Goal: Task Accomplishment & Management: Use online tool/utility

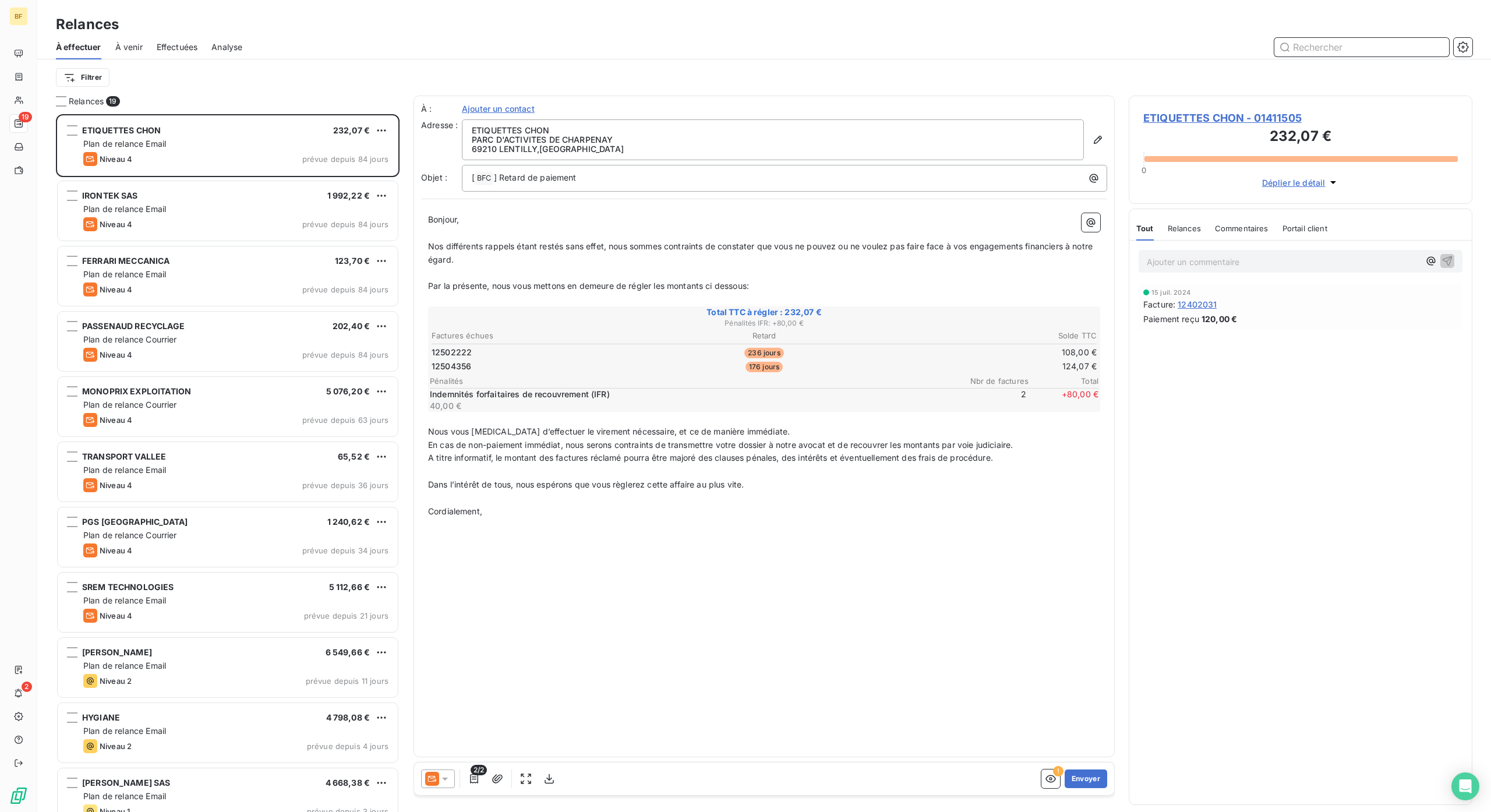
click at [128, 45] on span "À venir" at bounding box center [129, 47] width 28 height 12
click at [128, 47] on span "À venir" at bounding box center [129, 47] width 28 height 12
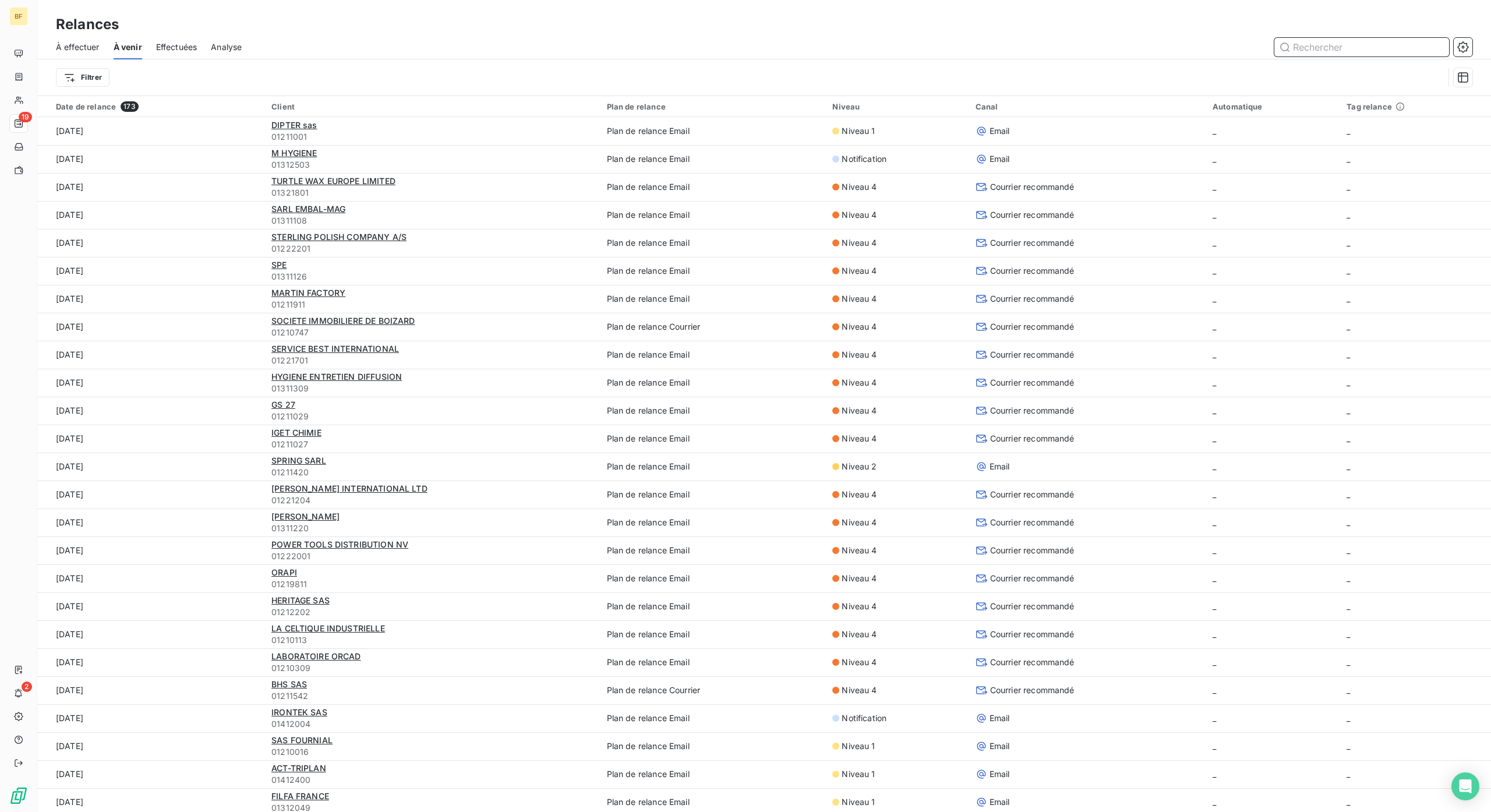
click at [92, 42] on span "À effectuer" at bounding box center [77, 47] width 44 height 12
click at [79, 50] on span "À effectuer" at bounding box center [77, 47] width 44 height 12
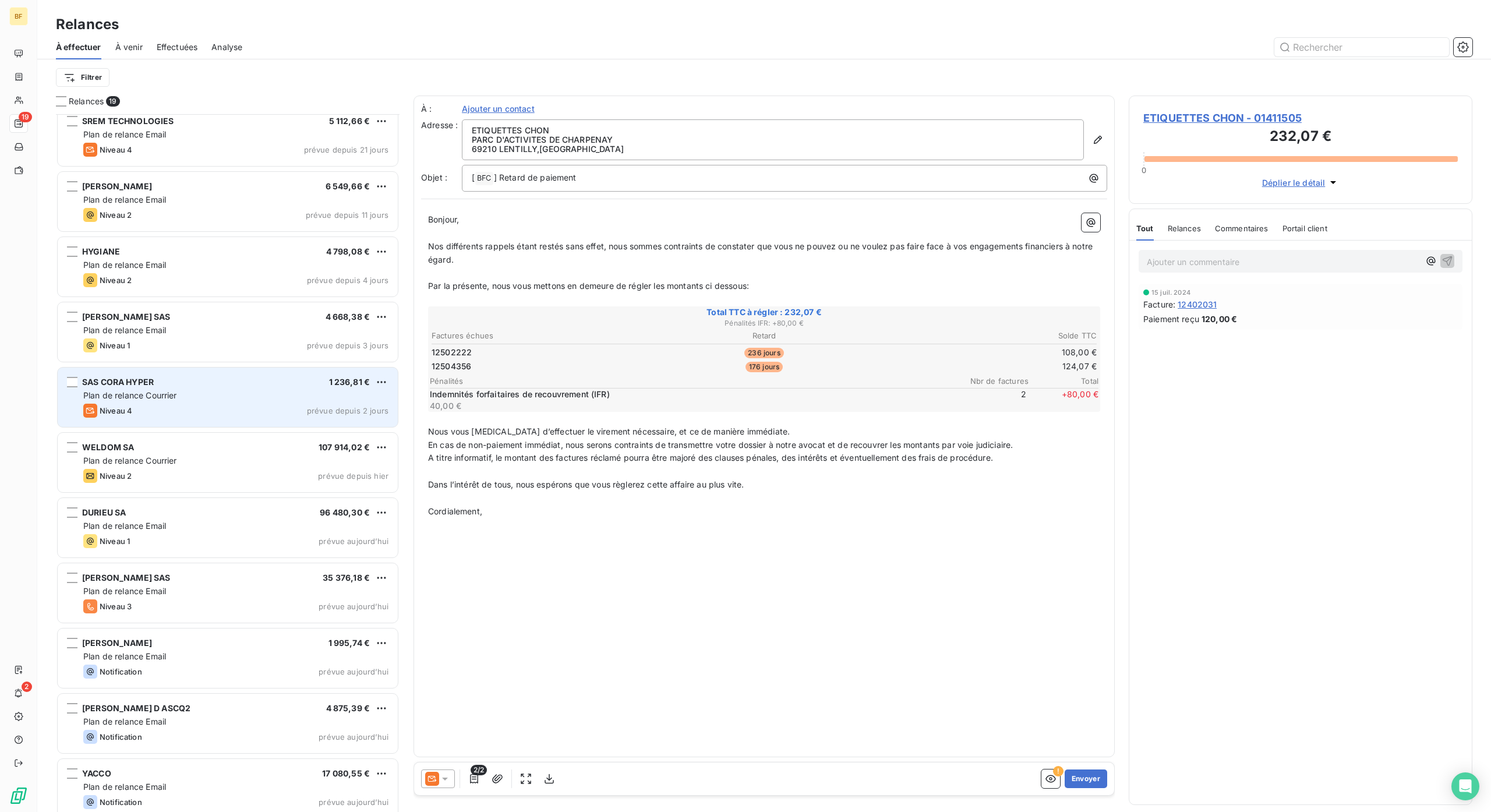
scroll to position [541, 0]
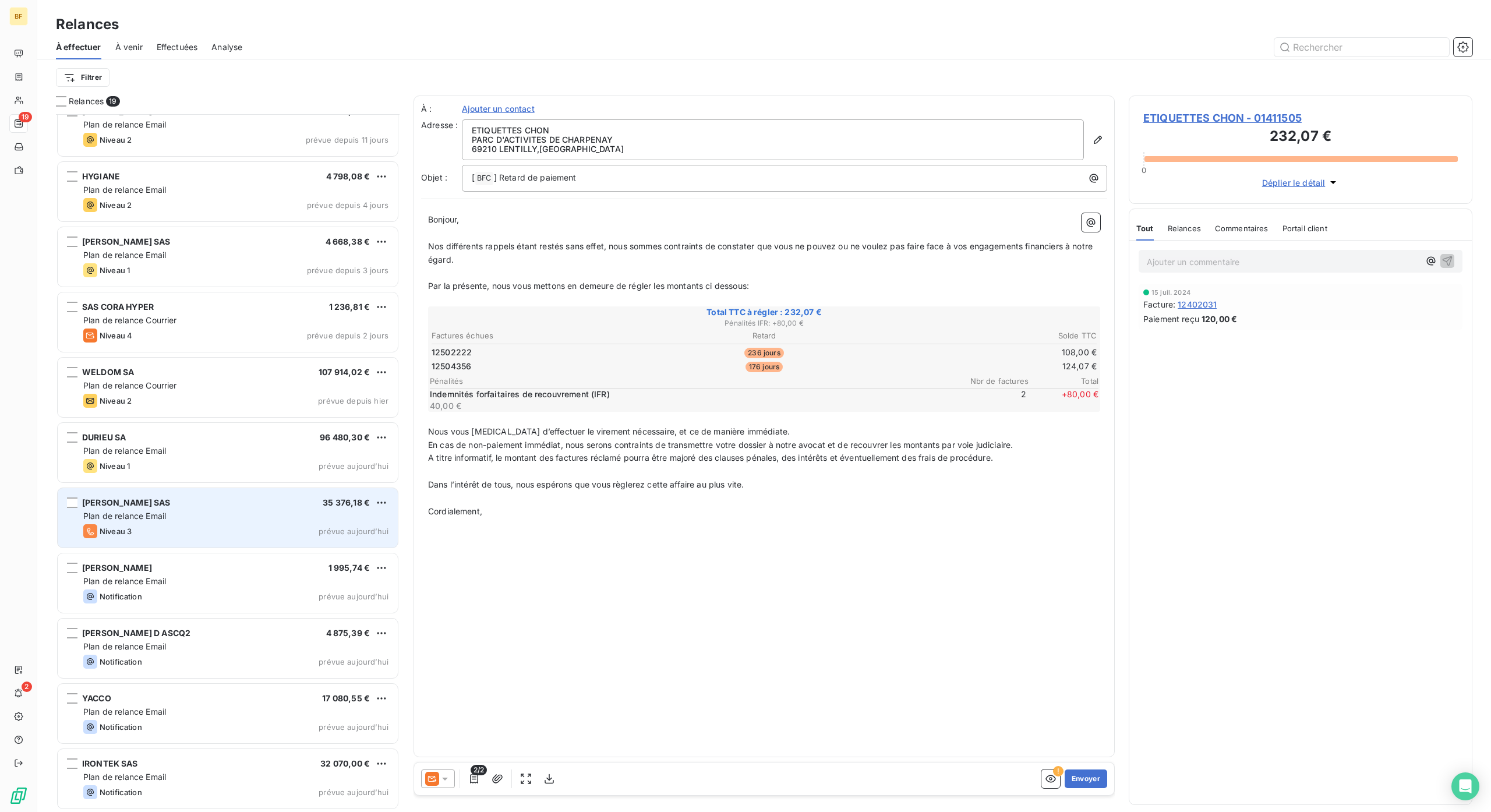
click at [182, 524] on div "Niveau 3 prévue aujourd’hui" at bounding box center [235, 531] width 305 height 14
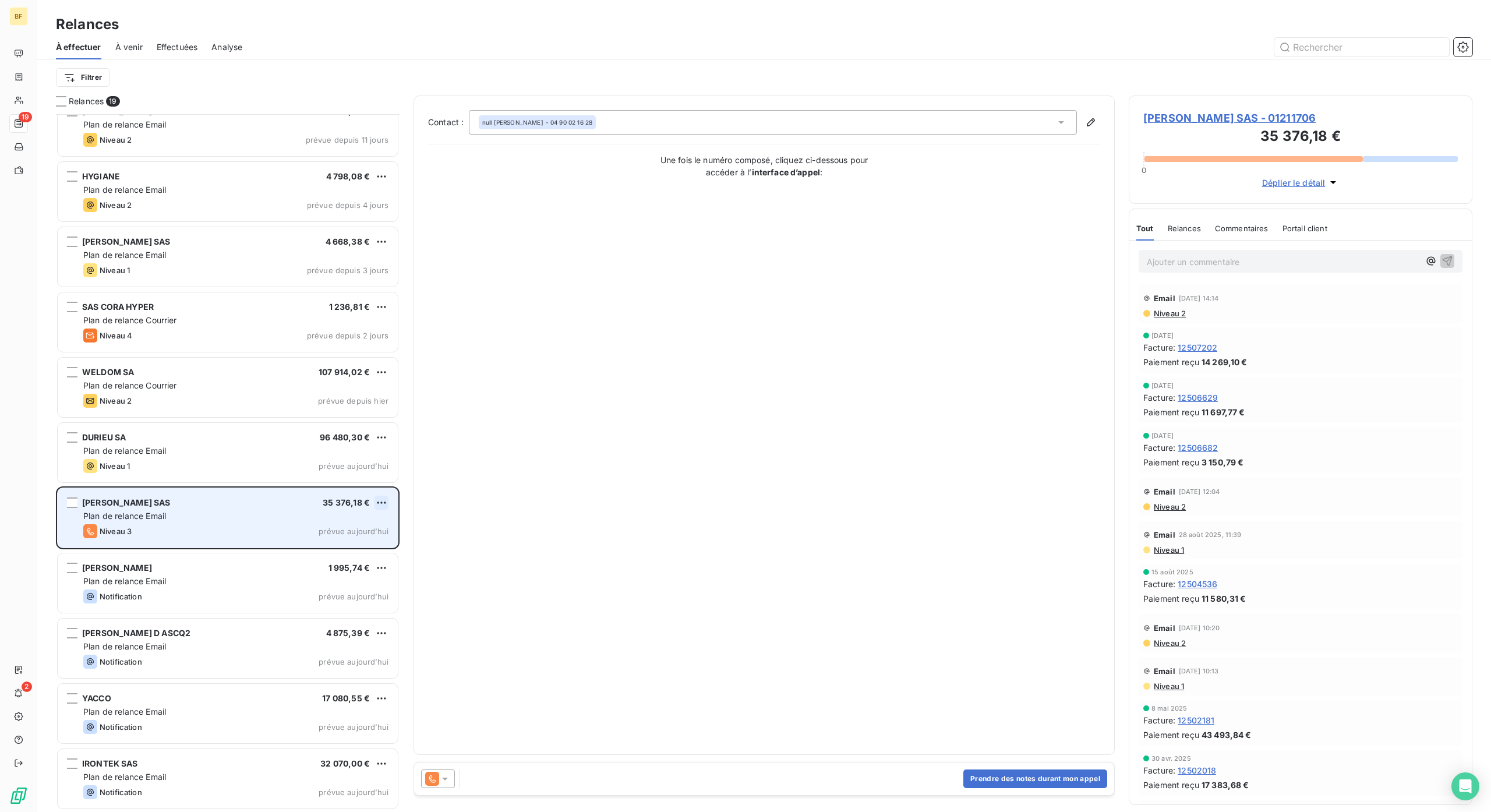
click at [380, 499] on html "BF 19 2 Relances À effectuer À venir Effectuées Analyse Filtrer Relances 19 SRE…" at bounding box center [746, 406] width 1491 height 812
click at [357, 543] on div "Passer cette action" at bounding box center [331, 547] width 104 height 19
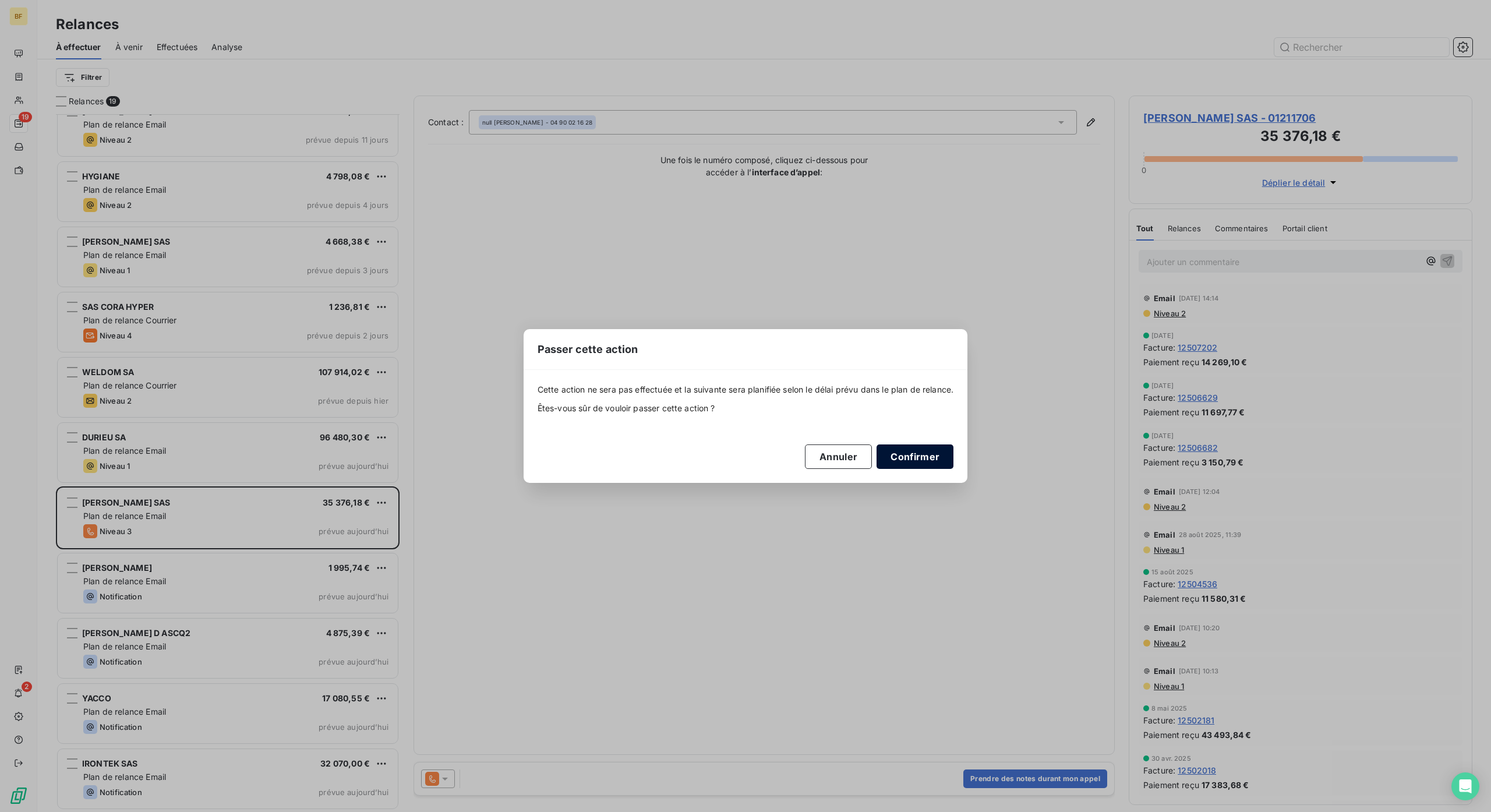
click at [933, 447] on button "Confirmer" at bounding box center [915, 456] width 77 height 24
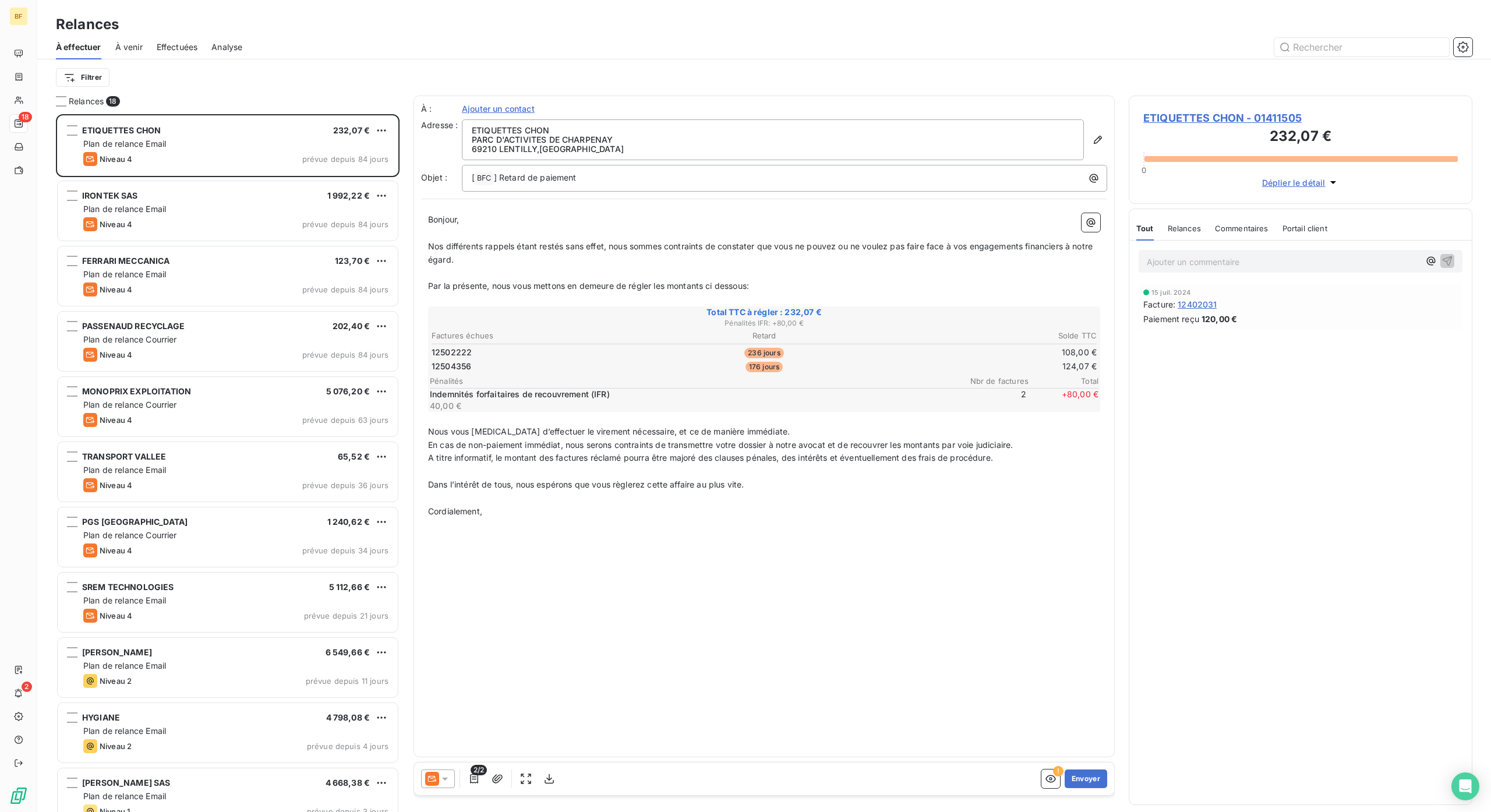
click at [134, 49] on span "À venir" at bounding box center [129, 47] width 28 height 12
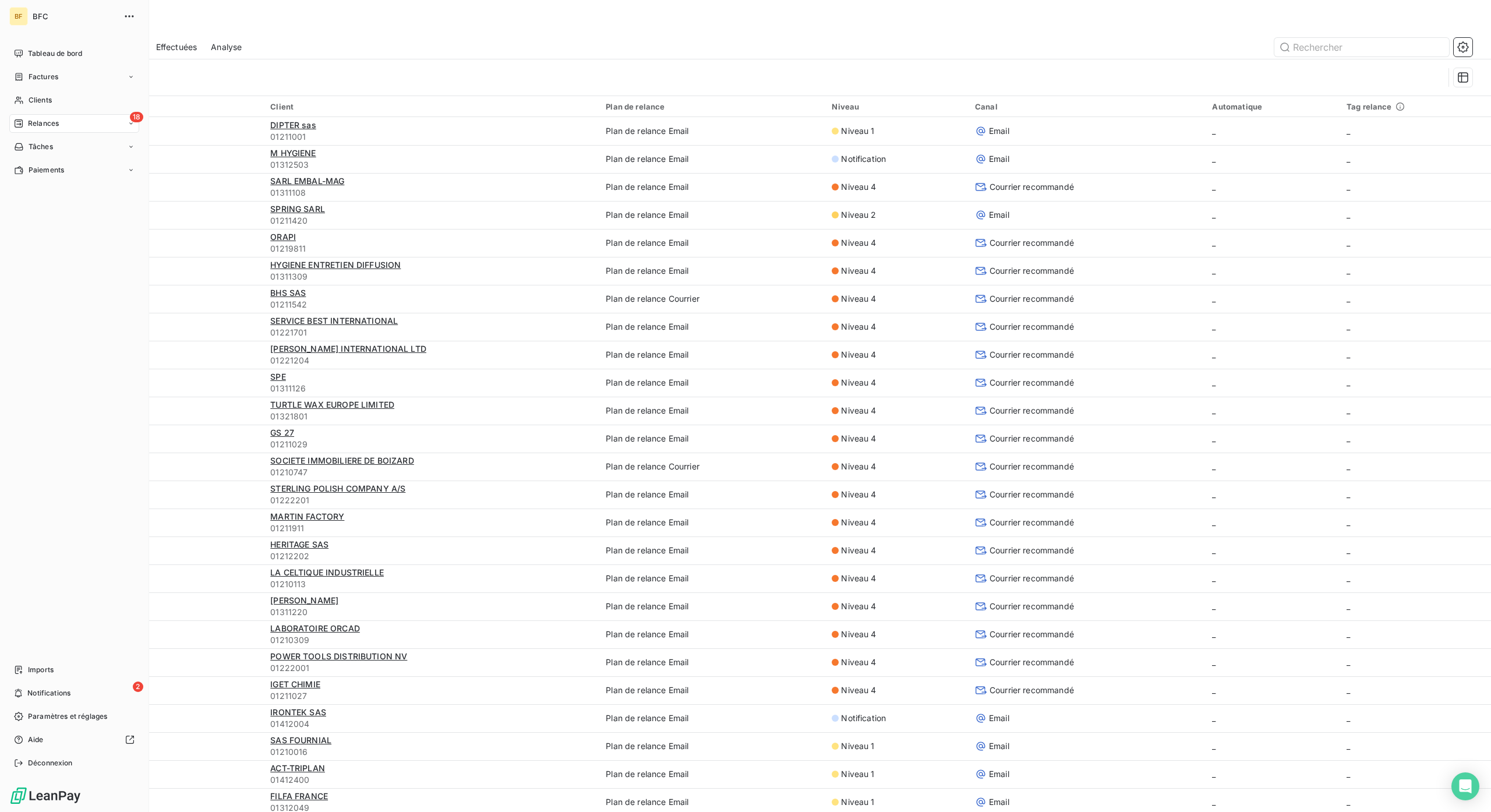
click at [34, 120] on span "Relances" at bounding box center [44, 123] width 31 height 10
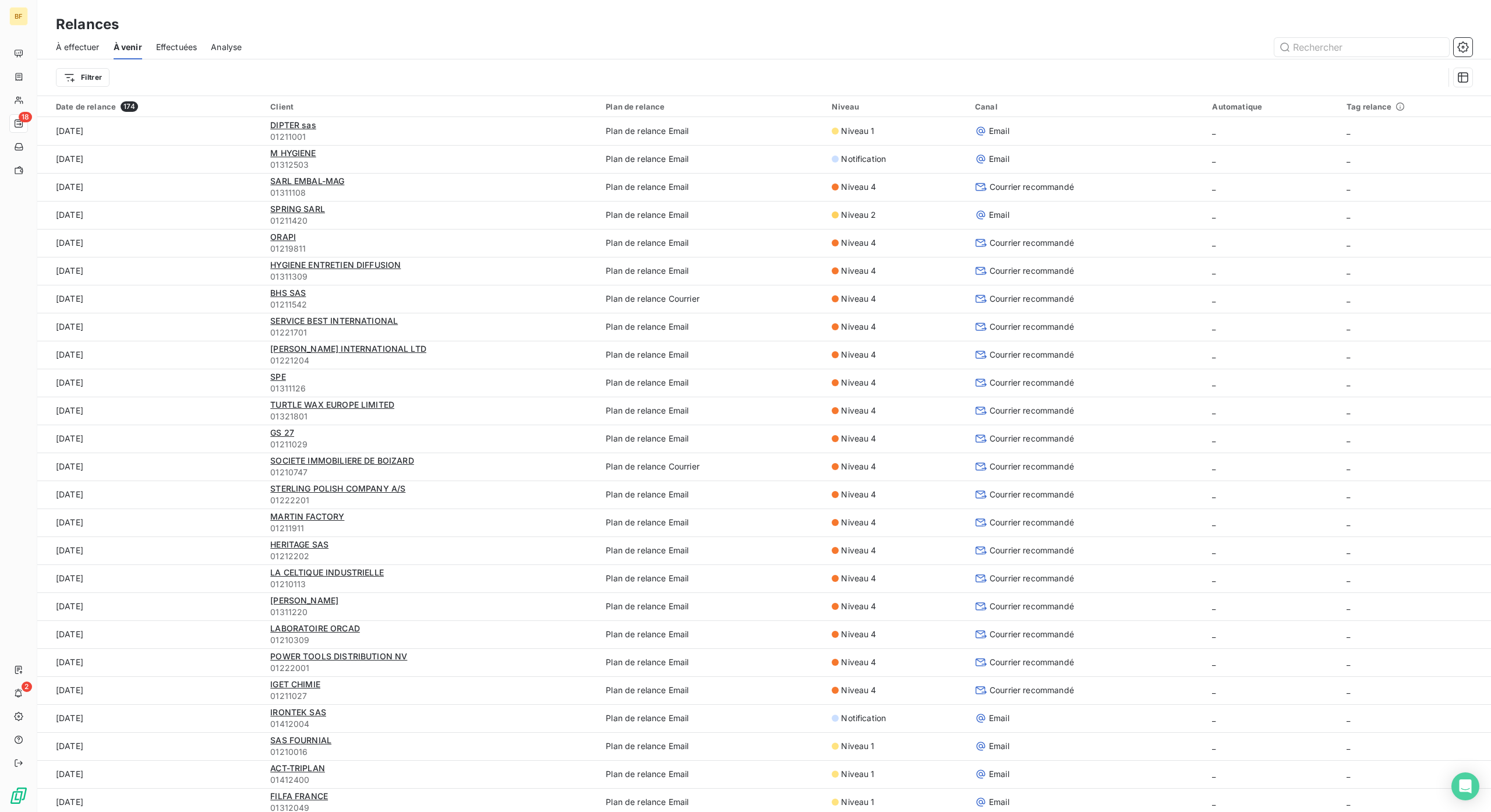
click at [97, 47] on span "À effectuer" at bounding box center [77, 47] width 44 height 12
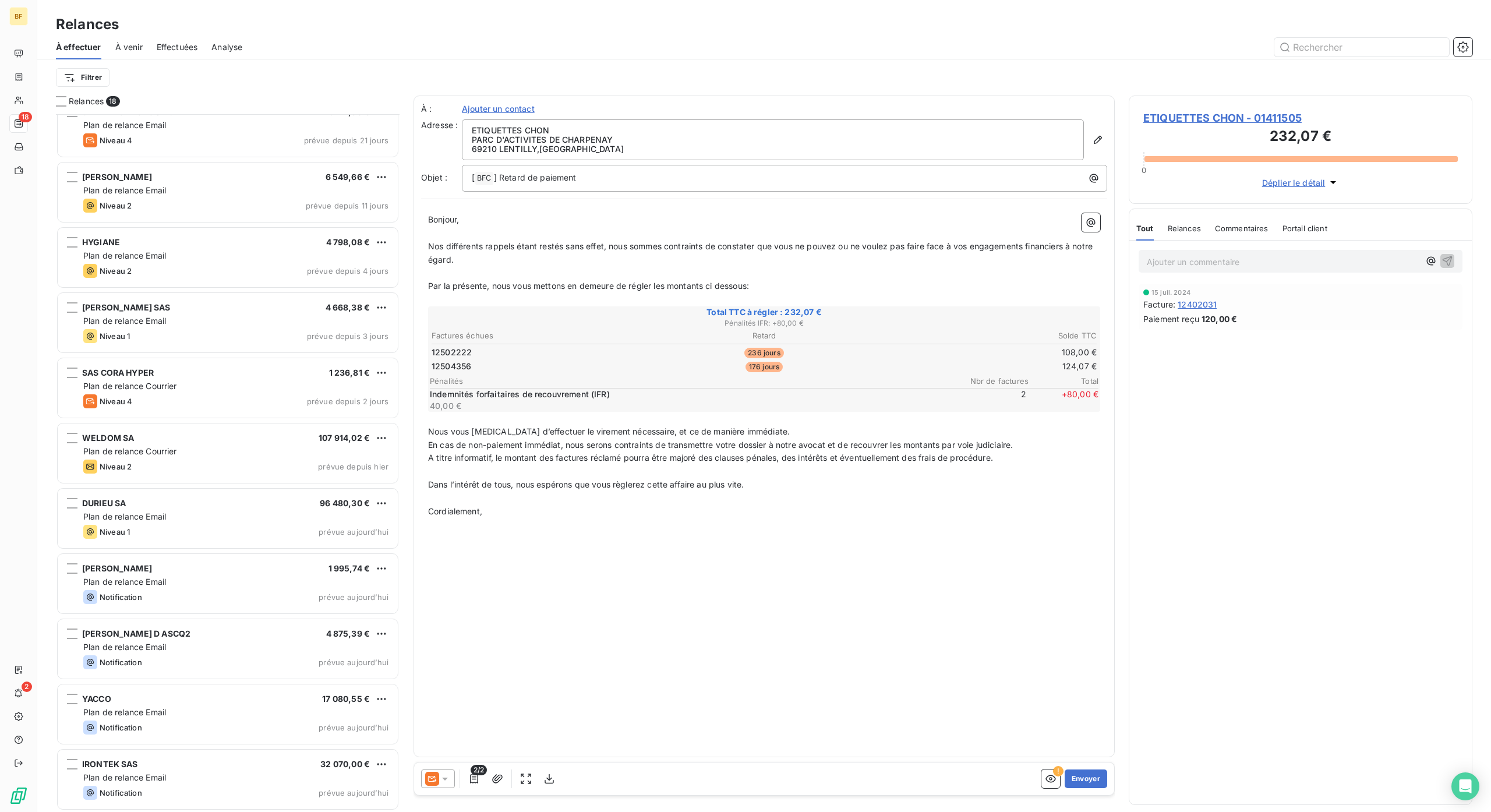
scroll to position [476, 0]
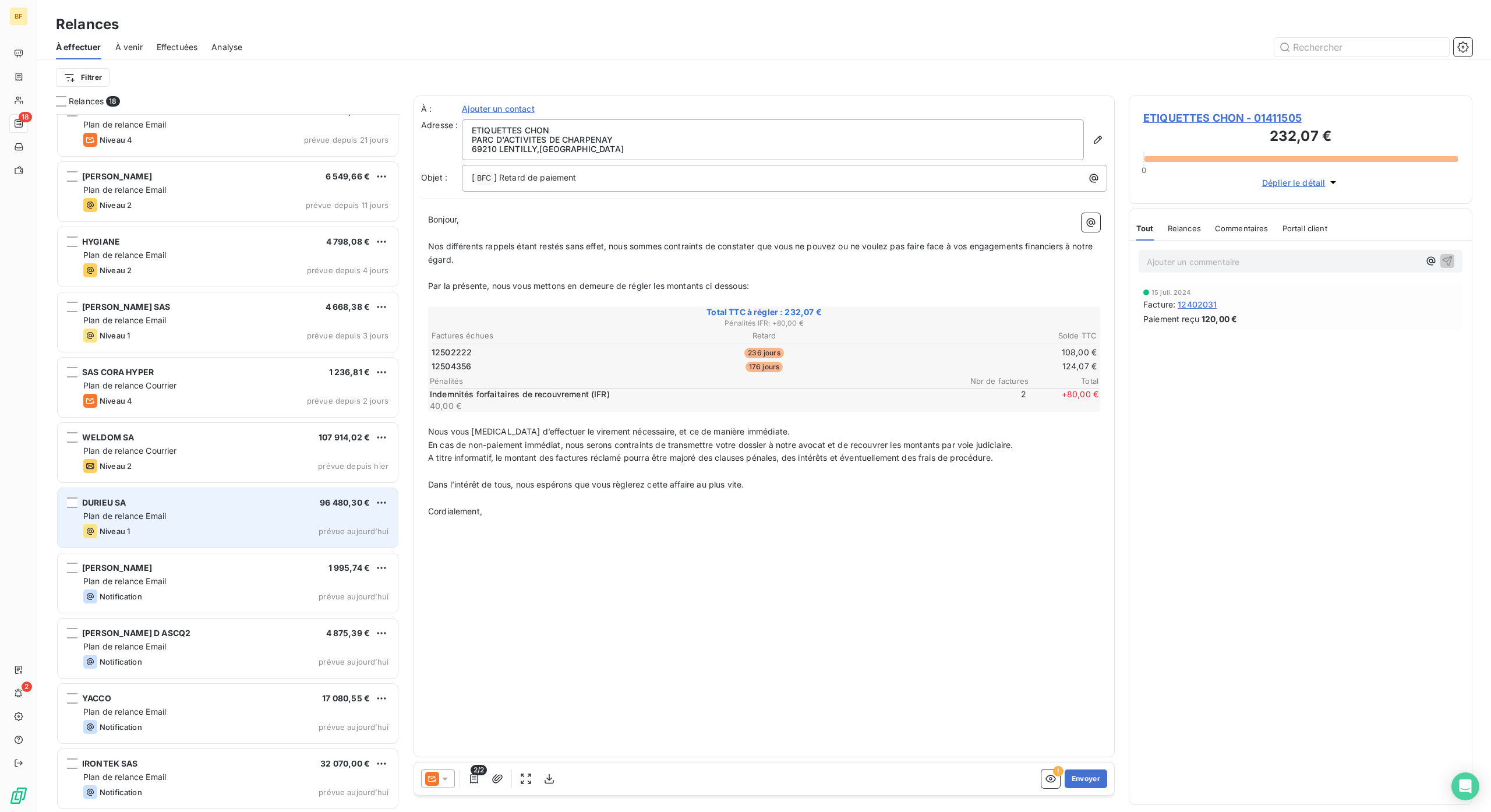
click at [165, 522] on div "DURIEU SA 96 480,30 € Plan de relance Email Niveau 1 prévue [DATE]" at bounding box center [227, 518] width 340 height 60
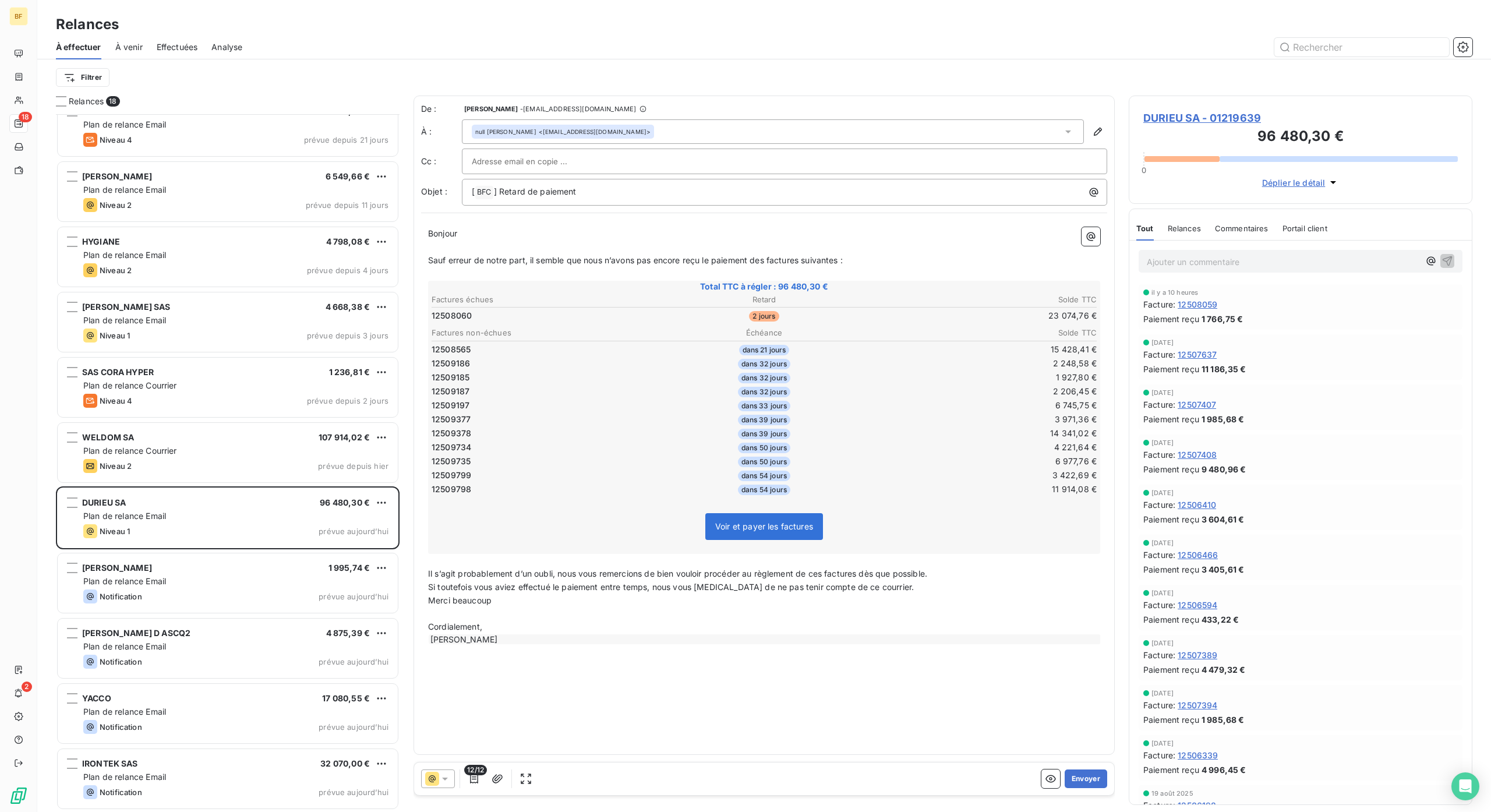
scroll to position [686, 331]
click at [1082, 772] on button "Envoyer" at bounding box center [1086, 778] width 42 height 19
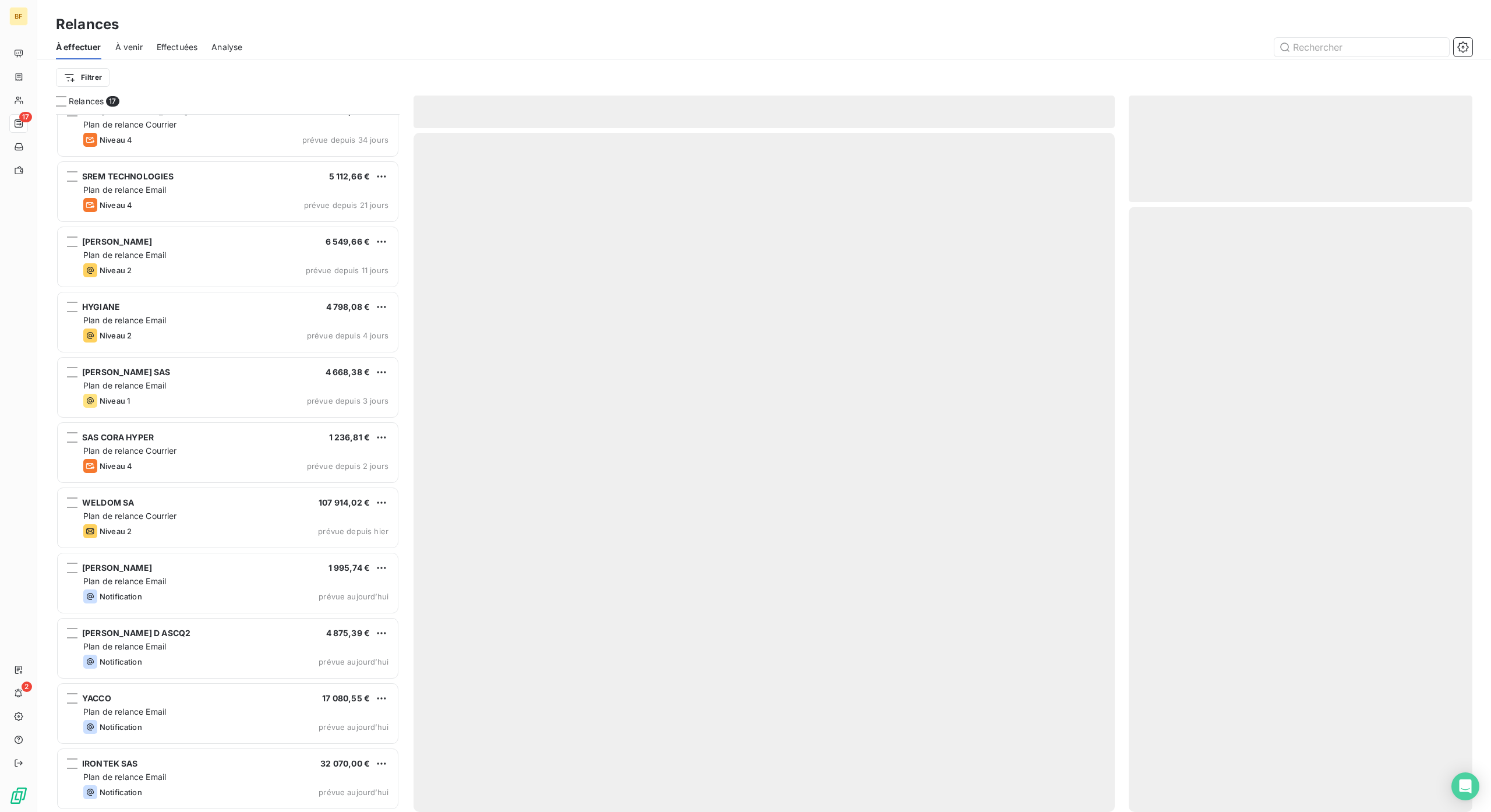
scroll to position [411, 0]
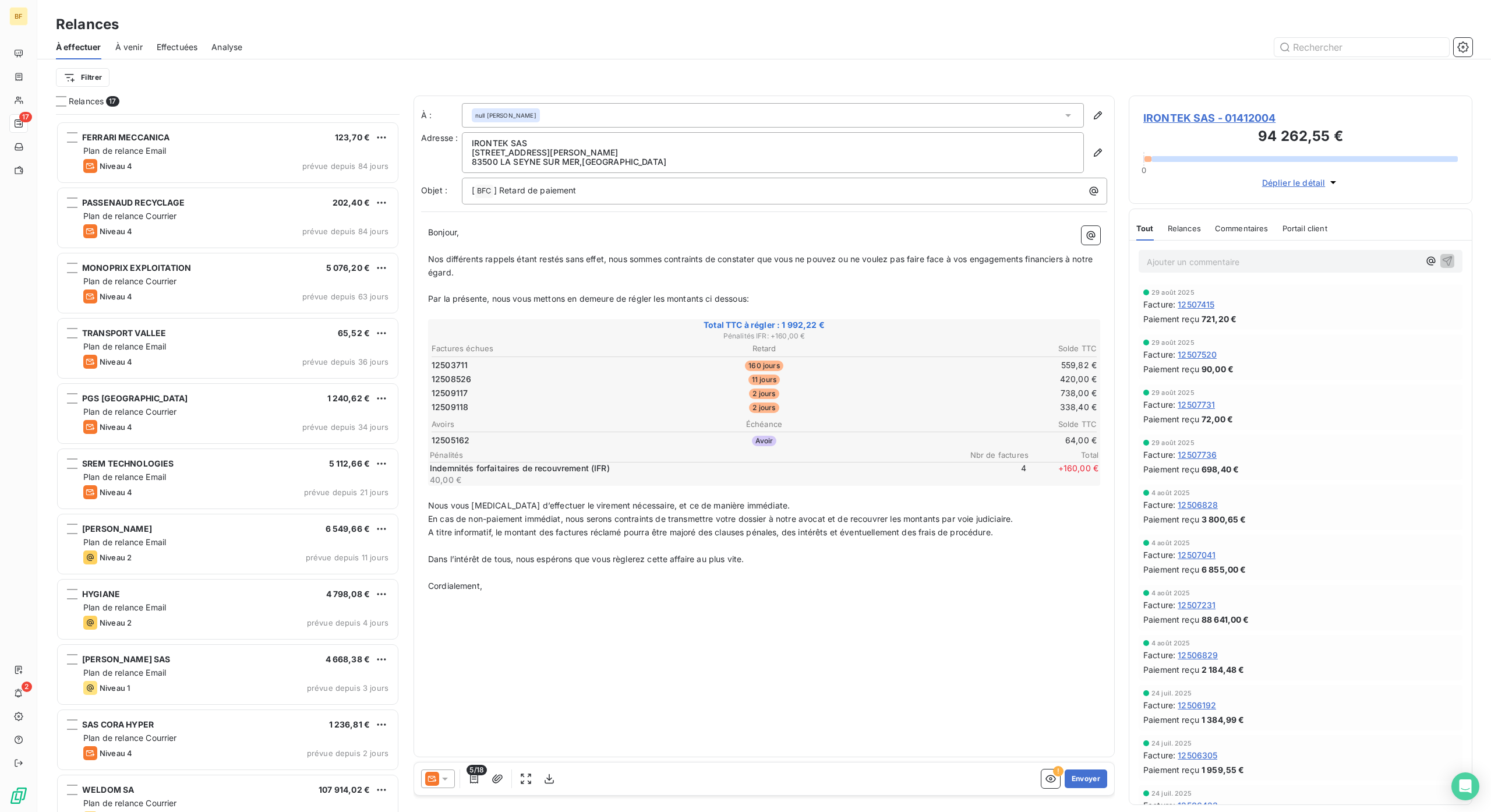
scroll to position [234, 0]
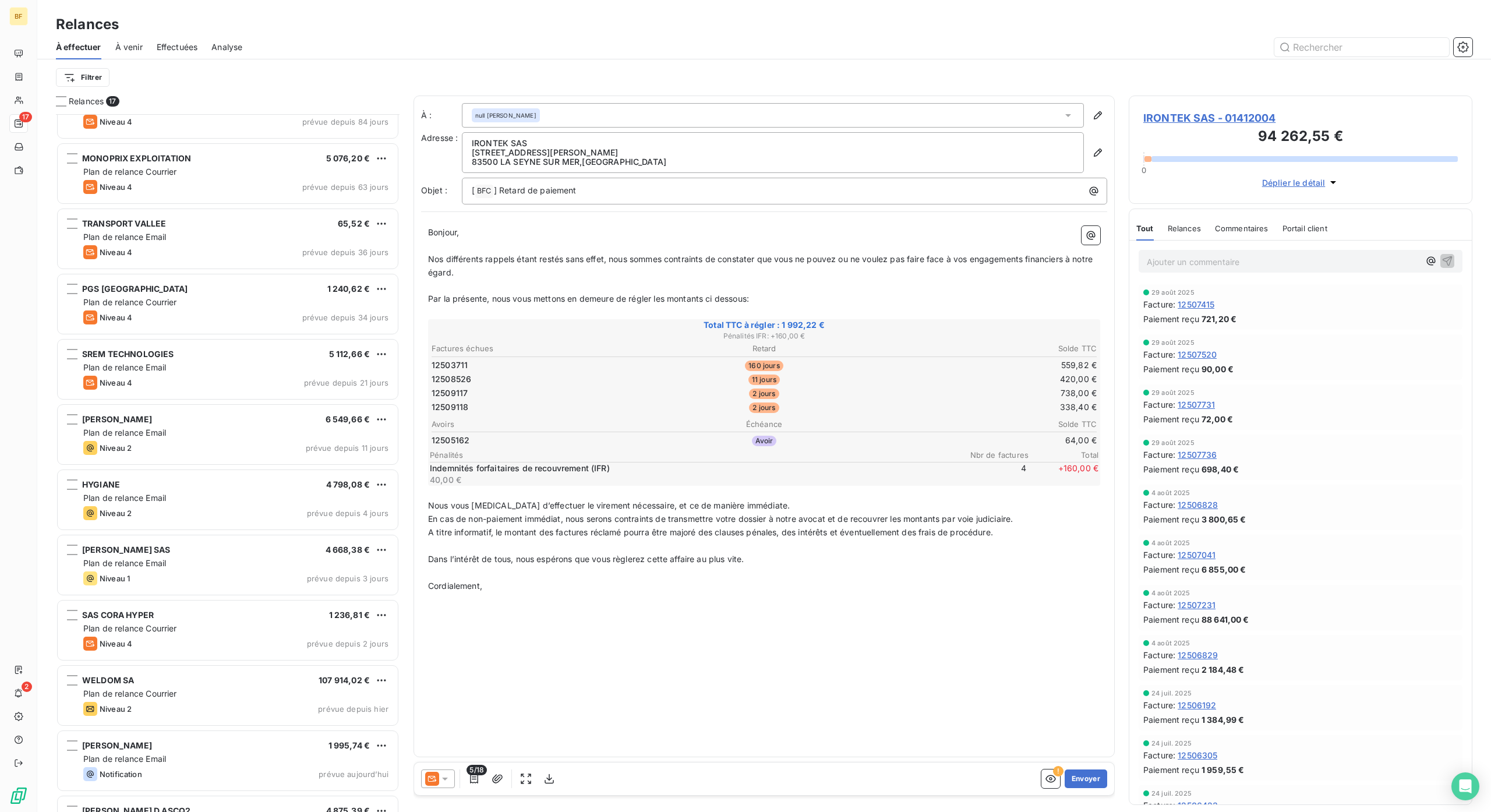
click at [381, 159] on html "BF 17 2 Relances À effectuer À venir Effectuées Analyse Filtrer Relances 17 FER…" at bounding box center [746, 406] width 1491 height 812
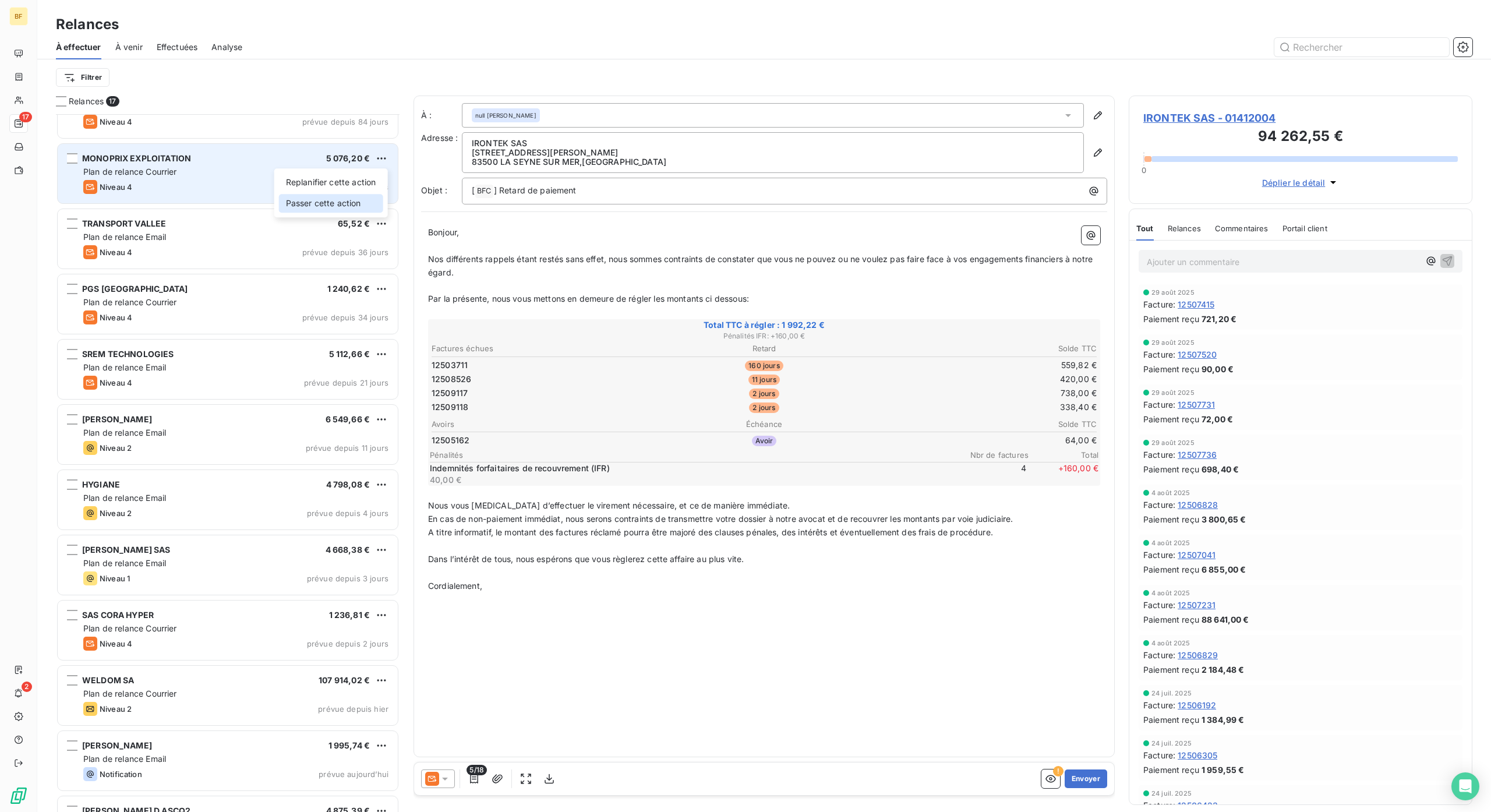
click at [364, 204] on div "Passer cette action" at bounding box center [331, 203] width 104 height 19
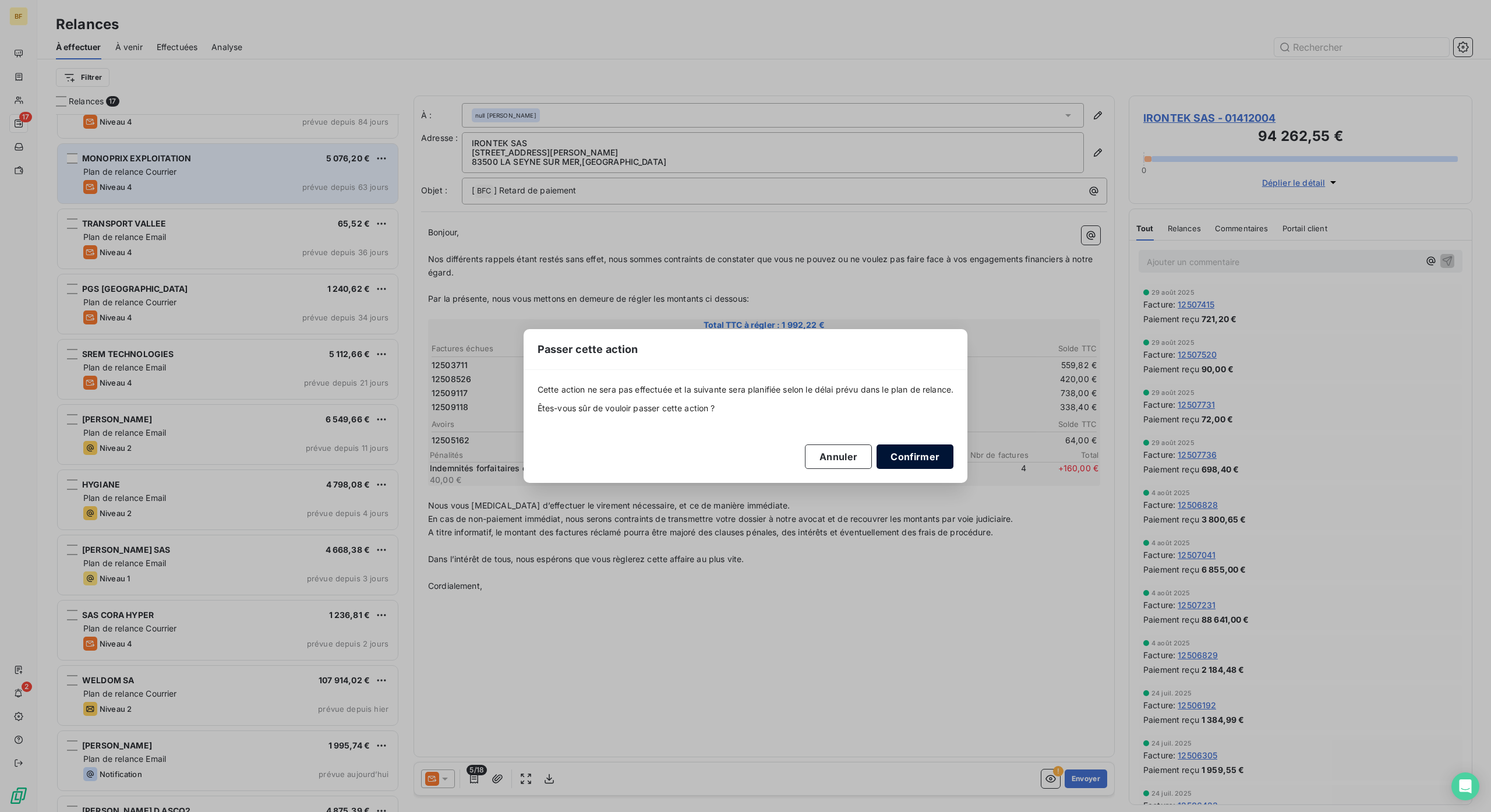
drag, startPoint x: 907, startPoint y: 463, endPoint x: 902, endPoint y: 461, distance: 5.4
click at [909, 464] on button "Confirmer" at bounding box center [915, 456] width 77 height 24
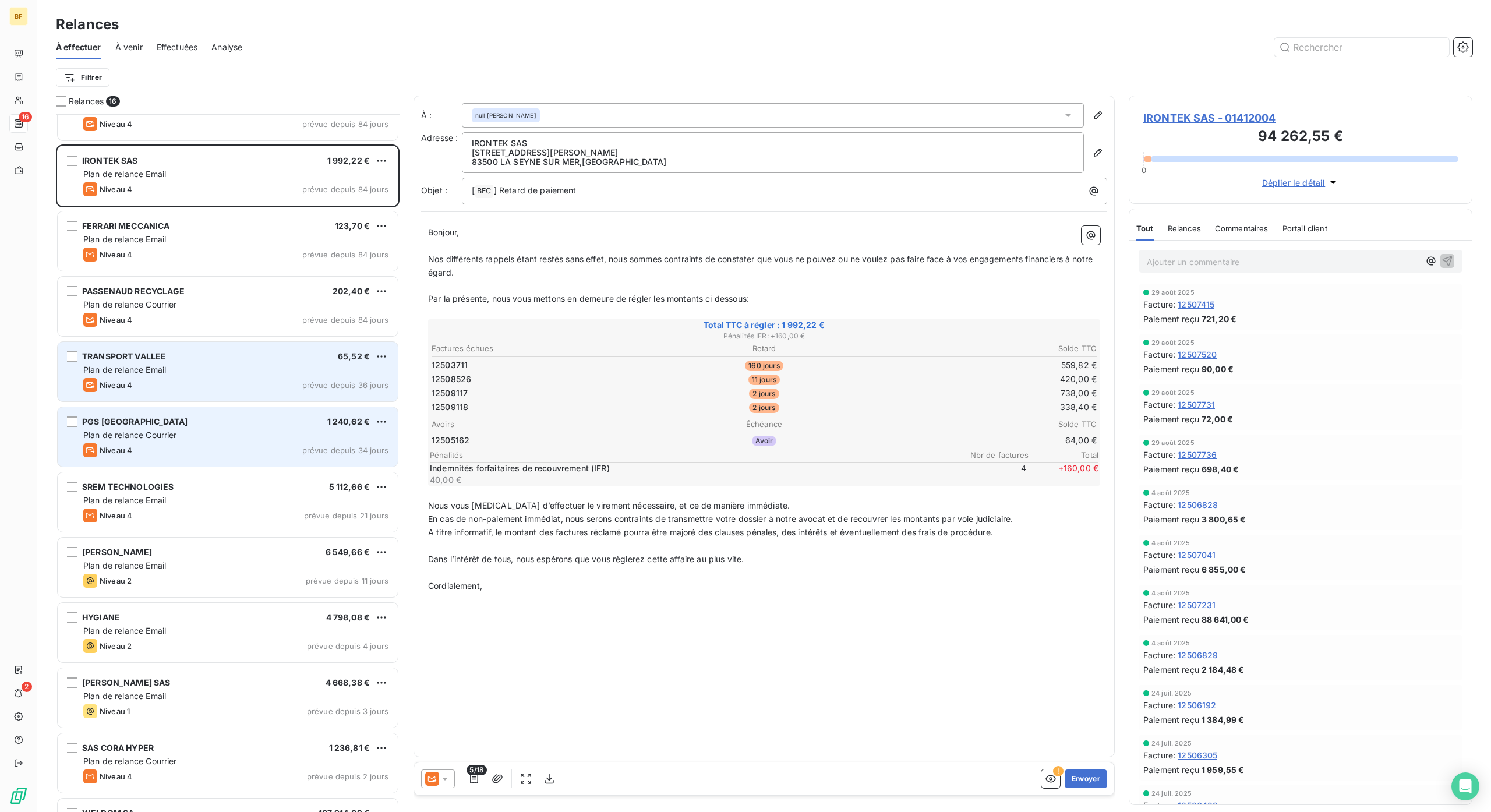
scroll to position [0, 0]
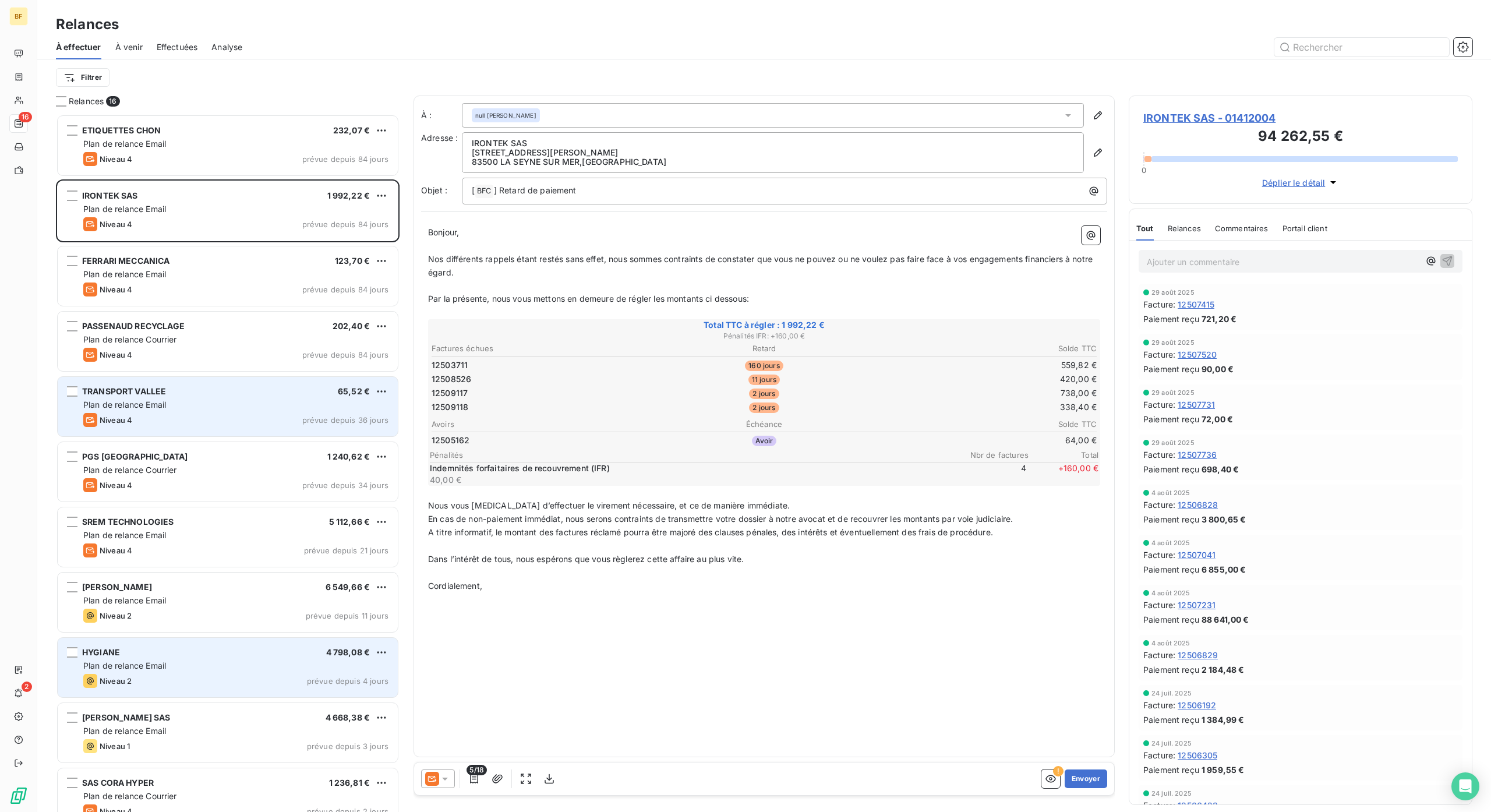
click at [190, 659] on div "HYGIANE 4 798,08 € Plan de relance Email Niveau 2 prévue depuis 4 jours" at bounding box center [227, 667] width 340 height 60
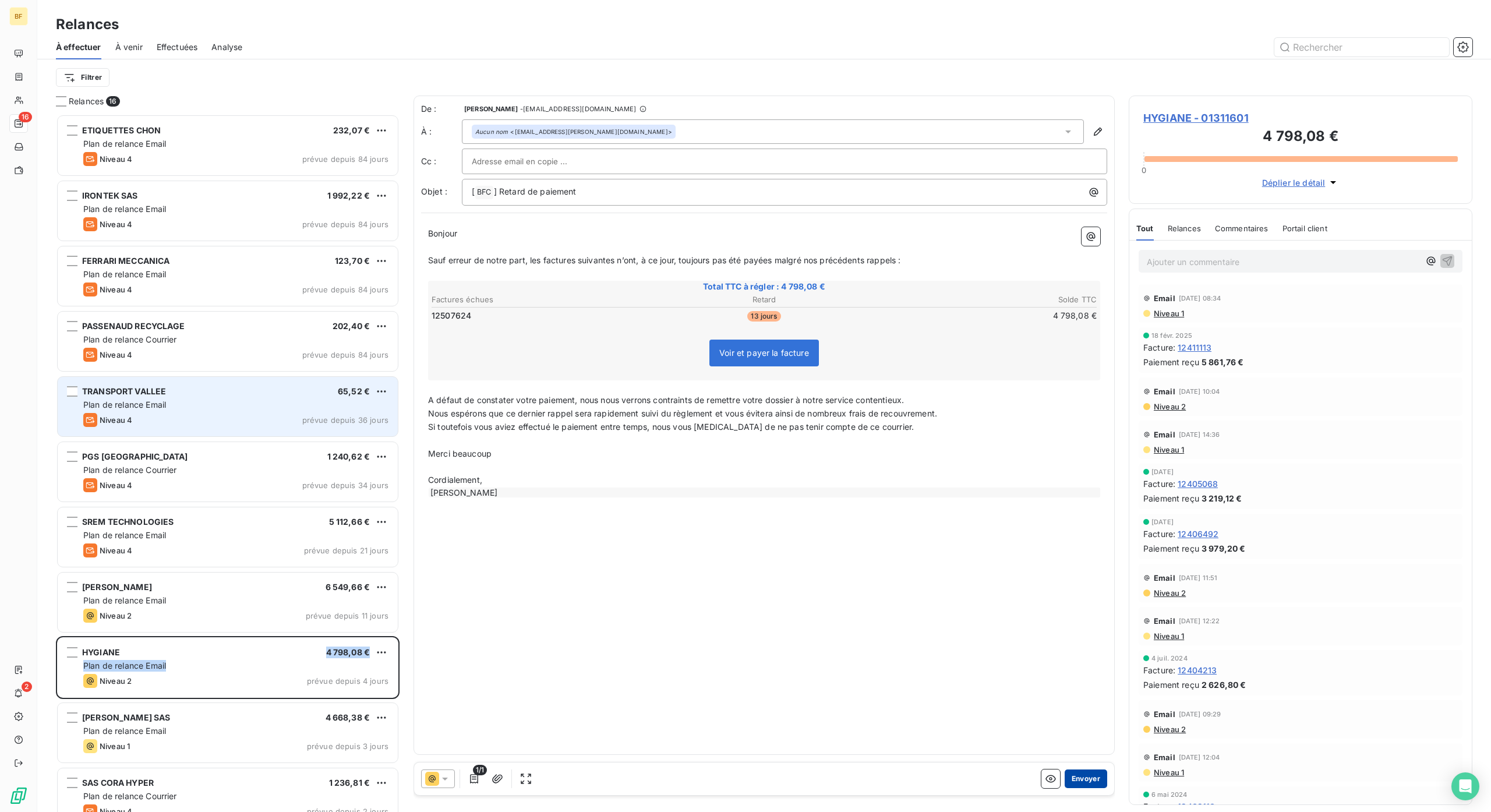
click at [1090, 774] on button "Envoyer" at bounding box center [1086, 778] width 42 height 19
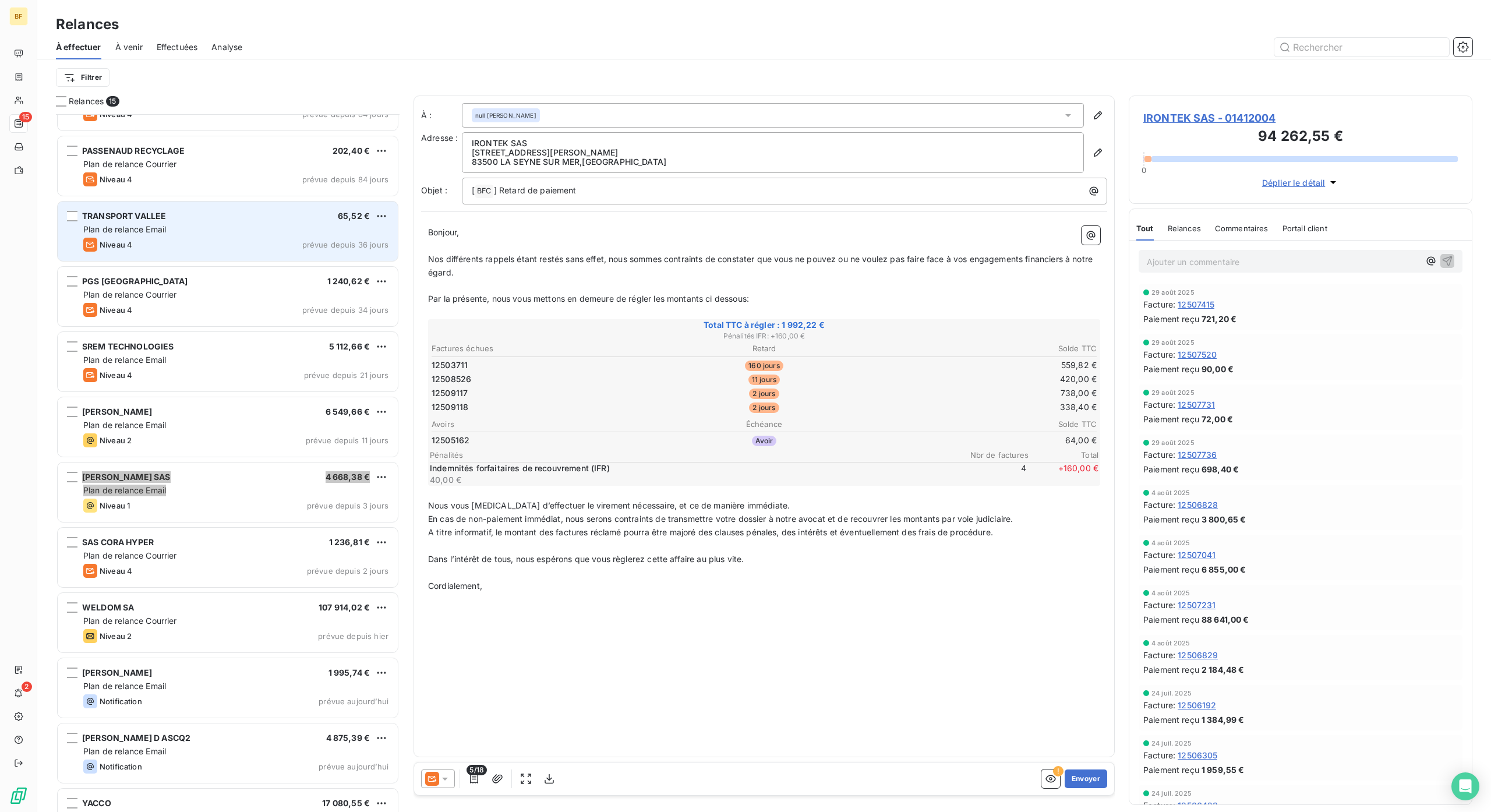
scroll to position [234, 0]
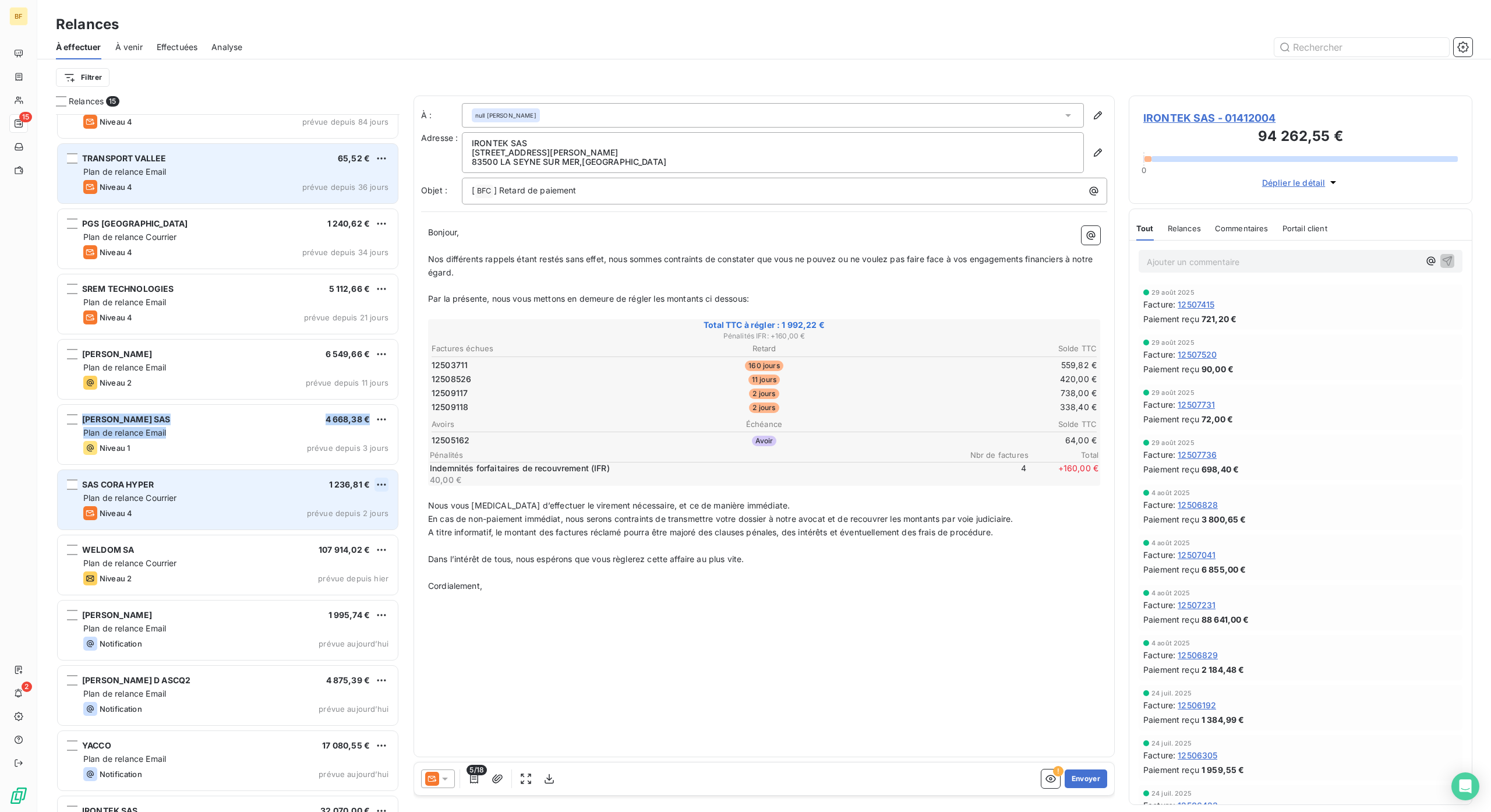
click at [383, 481] on html "BF 15 2 Relances À effectuer À venir Effectuées Analyse Filtrer Relances 15 FER…" at bounding box center [746, 406] width 1491 height 812
click at [347, 525] on div "Passer cette action" at bounding box center [331, 529] width 104 height 19
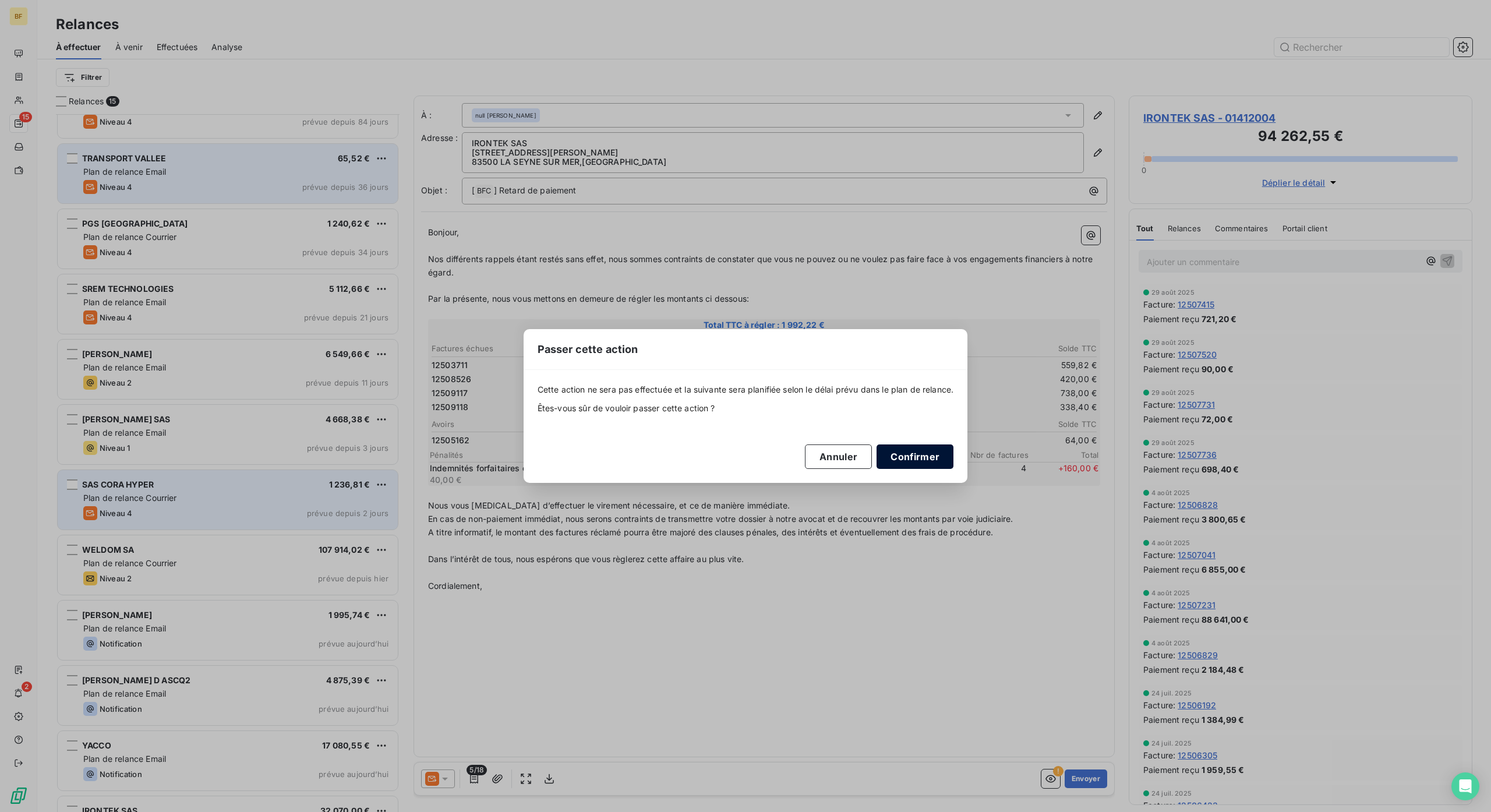
drag, startPoint x: 900, startPoint y: 448, endPoint x: 906, endPoint y: 452, distance: 7.2
click at [906, 452] on button "Confirmer" at bounding box center [915, 456] width 77 height 24
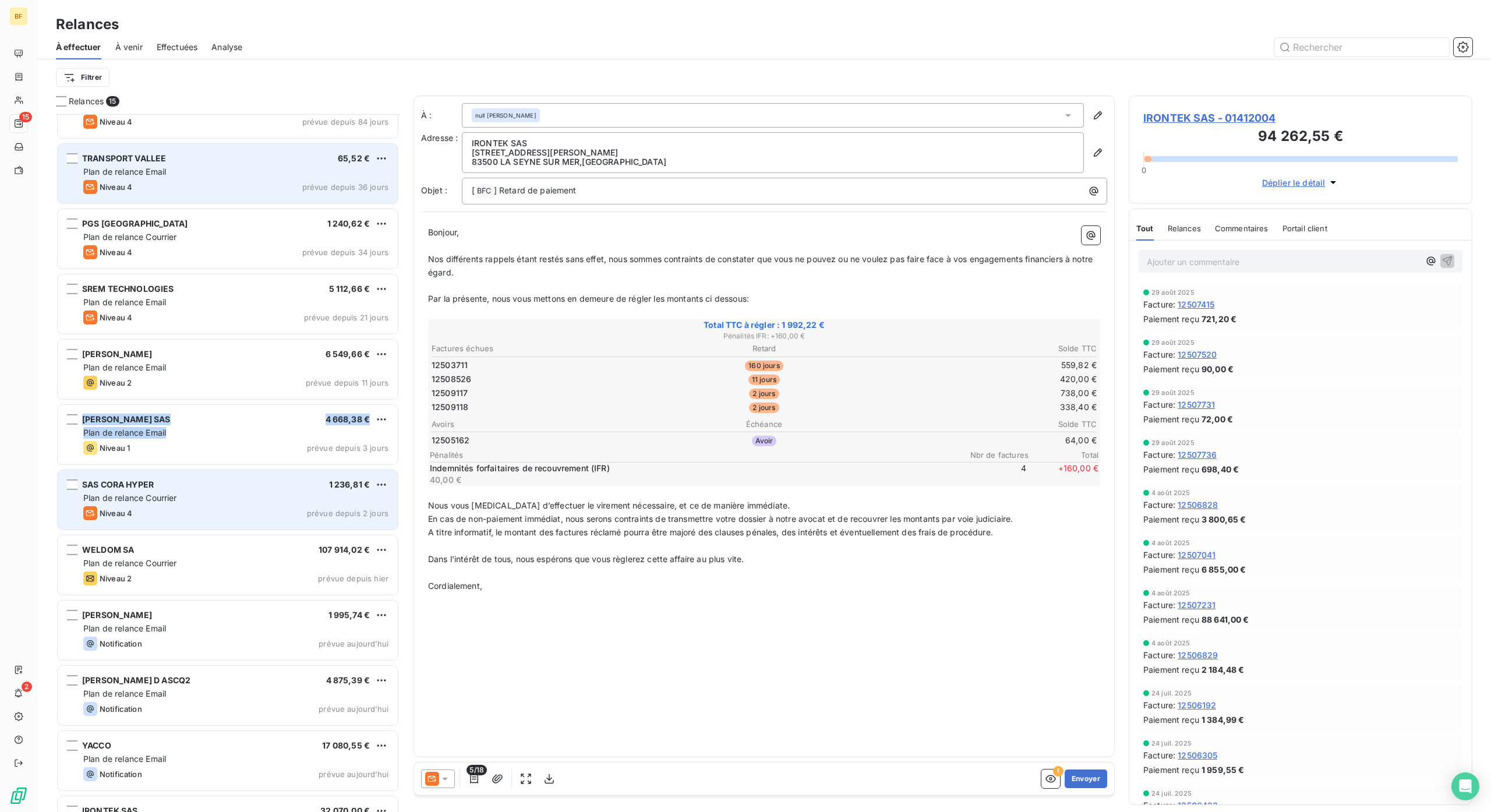
scroll to position [215, 0]
